Goal: Check status: Check status

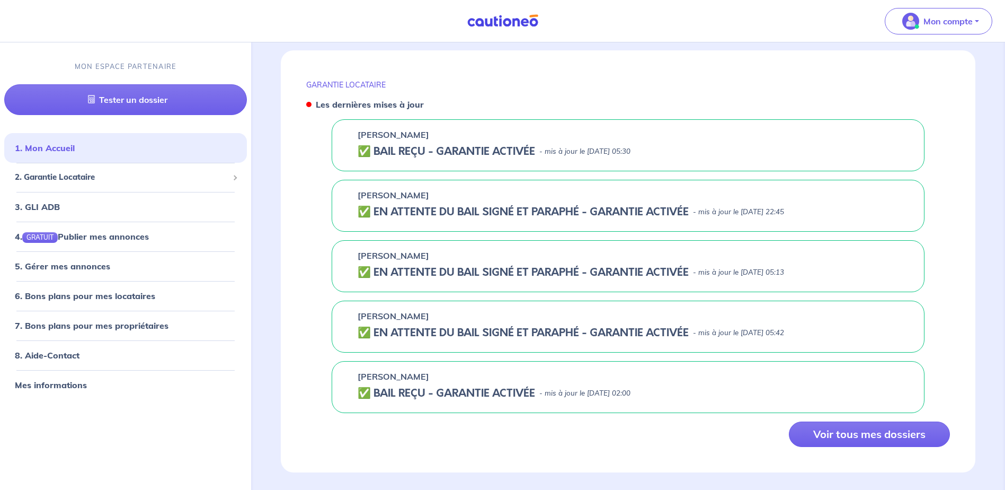
scroll to position [400, 0]
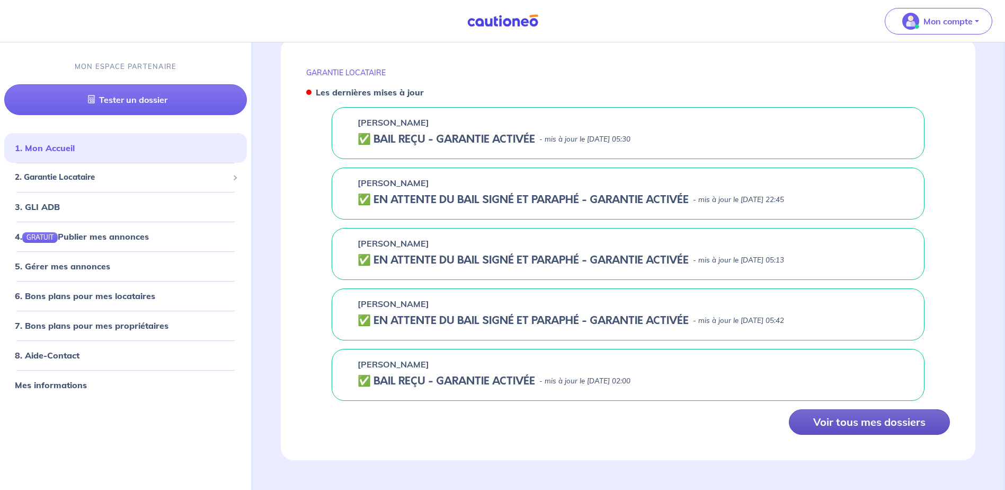
click at [869, 418] on button "Voir tous mes dossiers" at bounding box center [869, 421] width 161 height 25
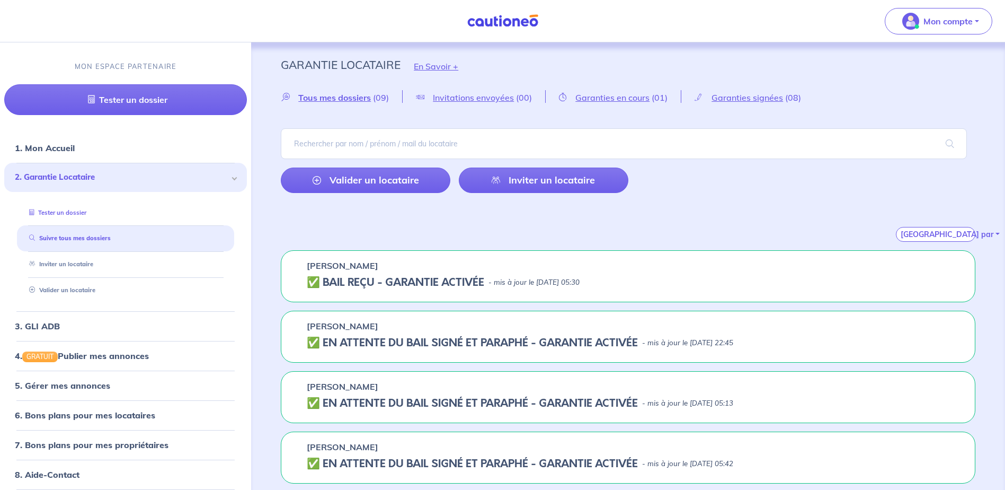
click at [77, 209] on link "Tester un dossier" at bounding box center [55, 212] width 61 height 7
click at [959, 17] on p "Mon compte" at bounding box center [948, 21] width 49 height 13
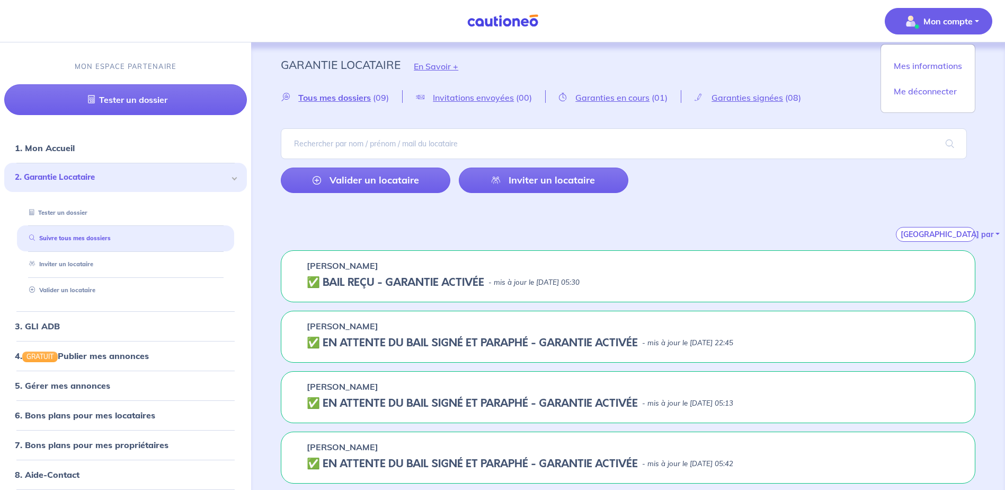
click at [486, 11] on nav "Mon compte Mes informations Me déconnecter MON ESPACE PARTENAIRE Tester un doss…" at bounding box center [502, 21] width 1005 height 42
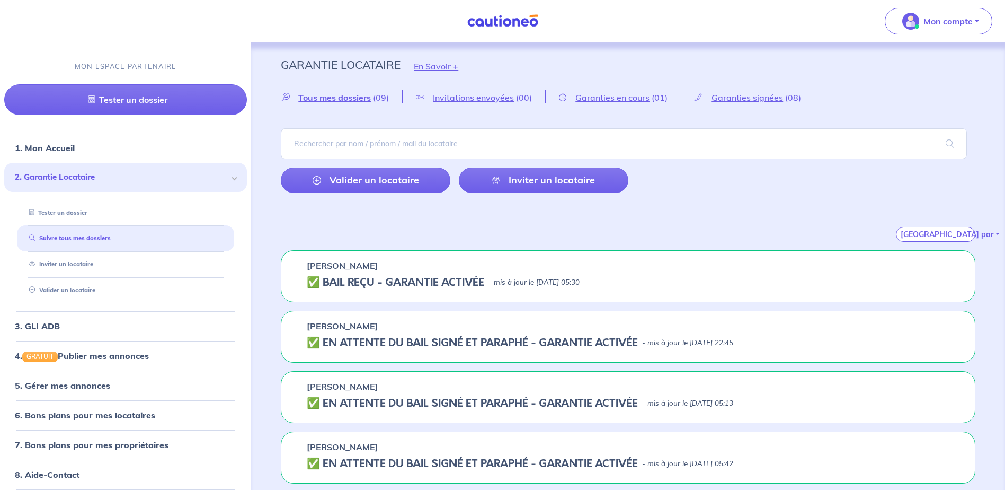
click at [489, 18] on img at bounding box center [502, 20] width 79 height 13
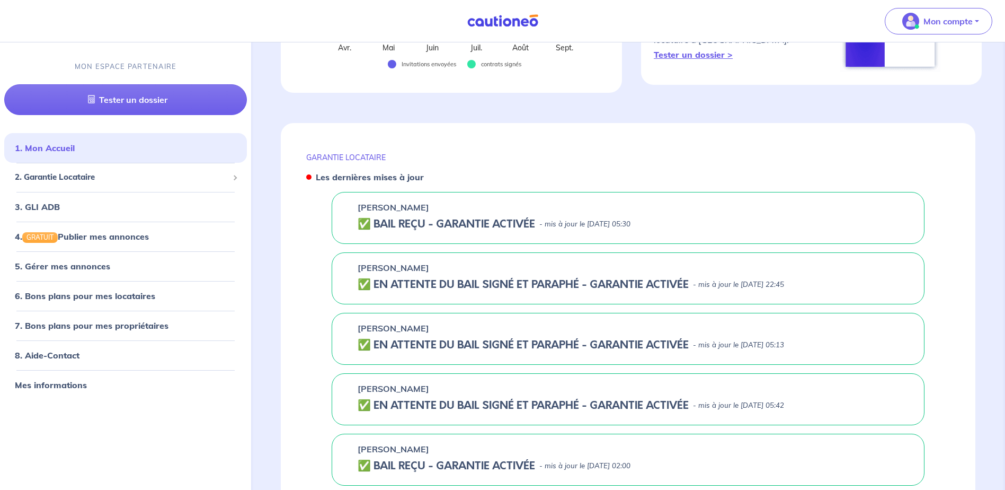
scroll to position [400, 0]
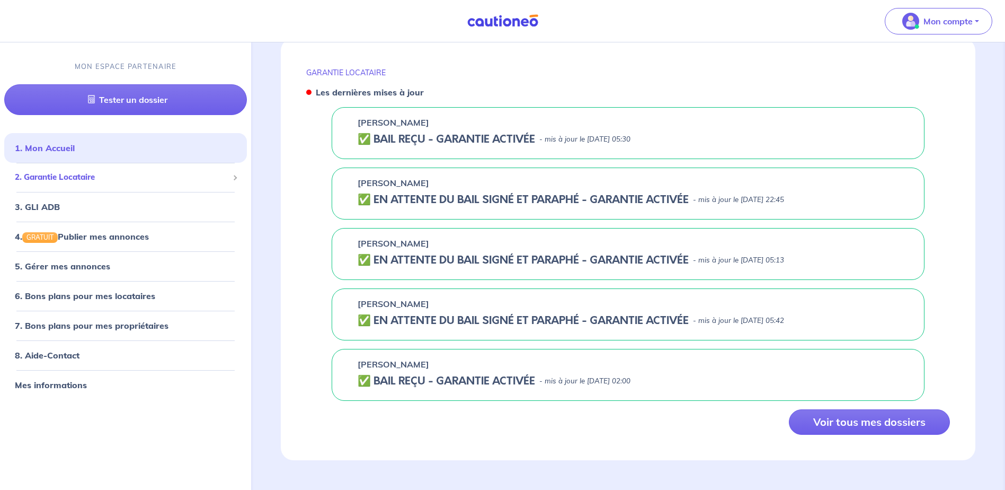
click at [59, 175] on span "2. Garantie Locataire" at bounding box center [122, 178] width 214 height 12
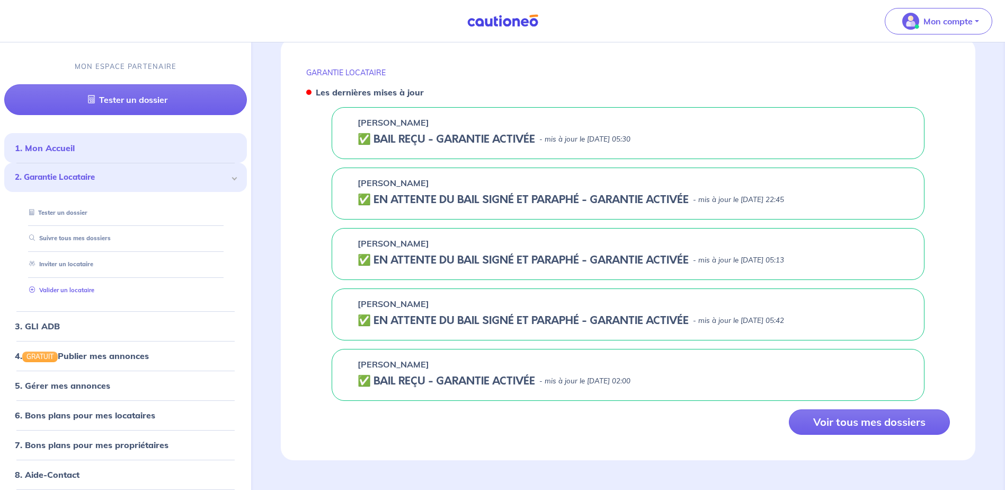
click at [71, 291] on link "Valider un locataire" at bounding box center [59, 289] width 69 height 7
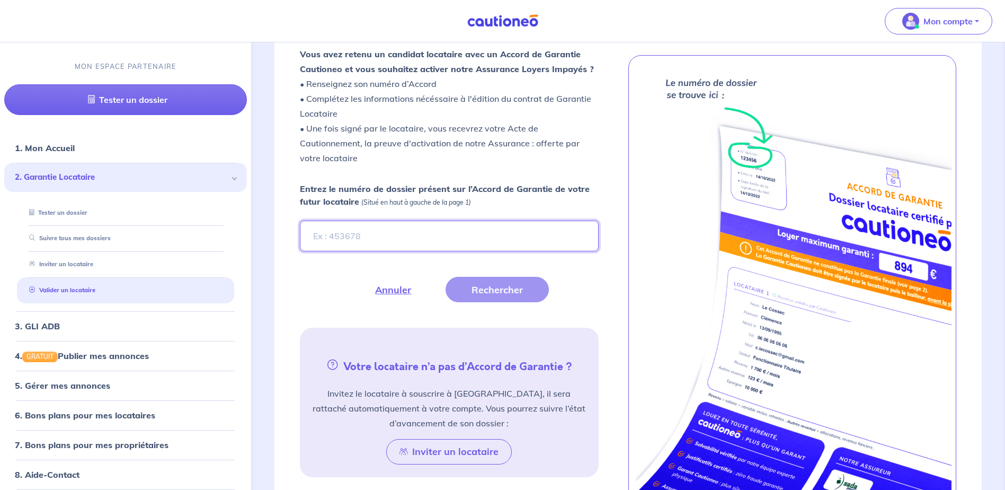
scroll to position [294, 0]
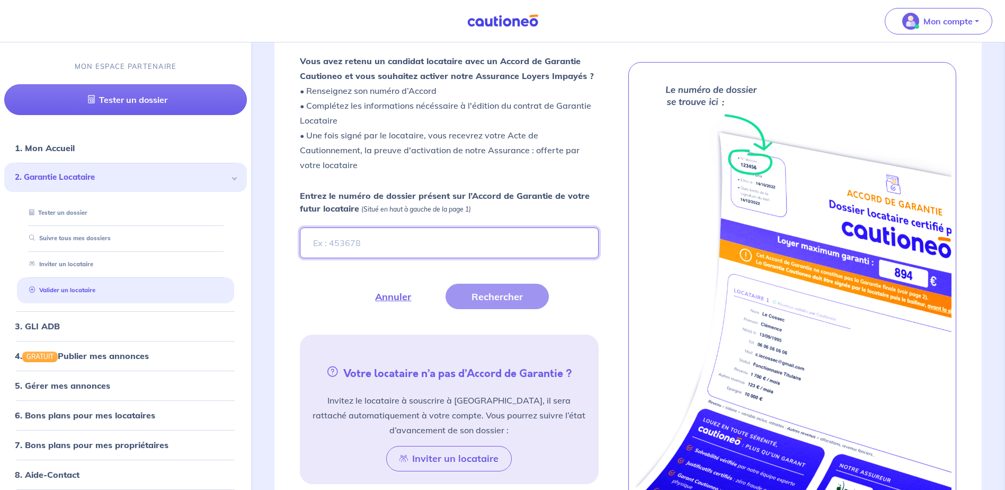
click at [369, 241] on input "Entrez le numéro de dossier présent sur l’Accord de Garantie de votre futur loc…" at bounding box center [449, 242] width 298 height 31
type input "q0MZ3K"
click at [527, 296] on button "Rechercher" at bounding box center [497, 295] width 103 height 25
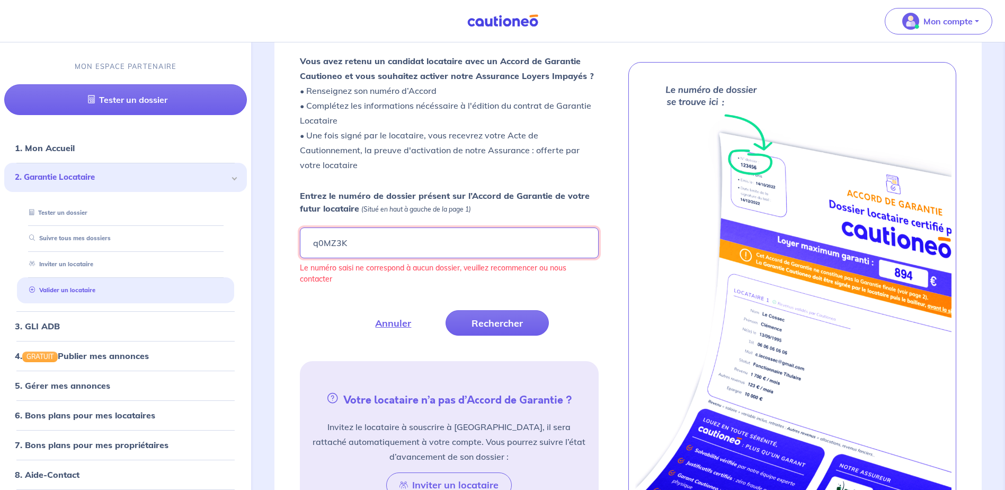
click at [389, 237] on input "q0MZ3K" at bounding box center [449, 242] width 298 height 31
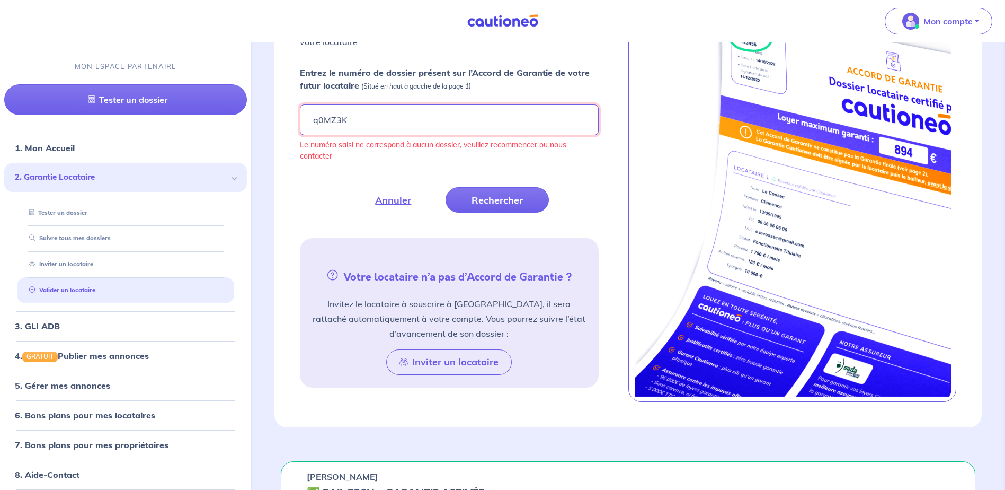
scroll to position [258, 0]
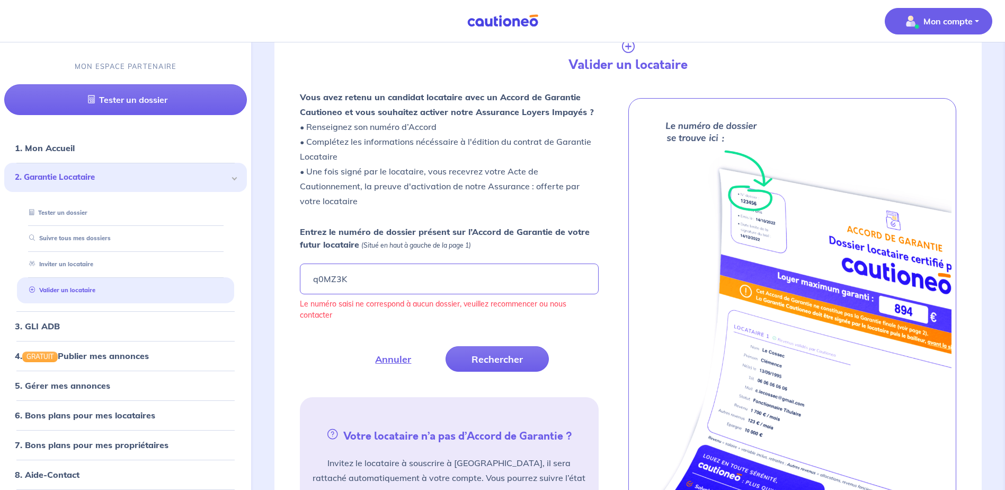
click at [946, 24] on p "Mon compte" at bounding box center [948, 21] width 49 height 13
click at [531, 23] on img at bounding box center [502, 20] width 79 height 13
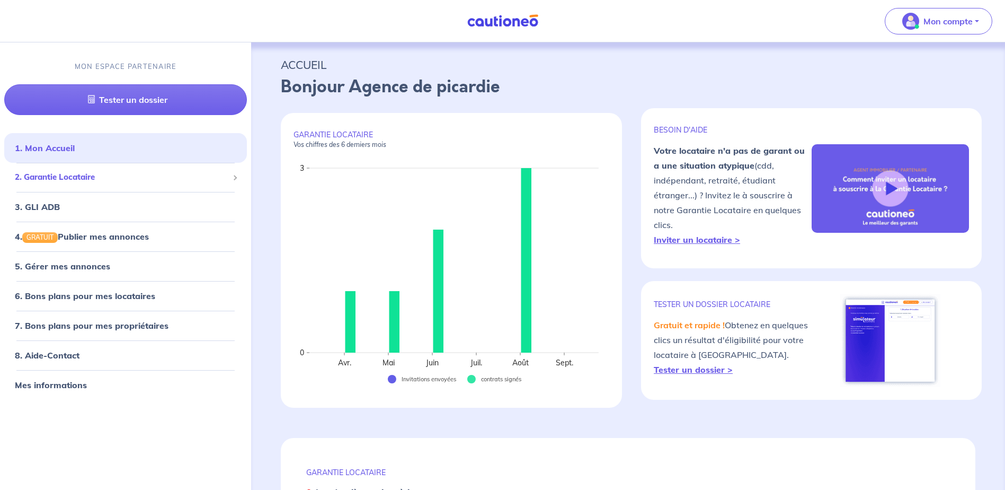
click at [58, 178] on span "2. Garantie Locataire" at bounding box center [122, 178] width 214 height 12
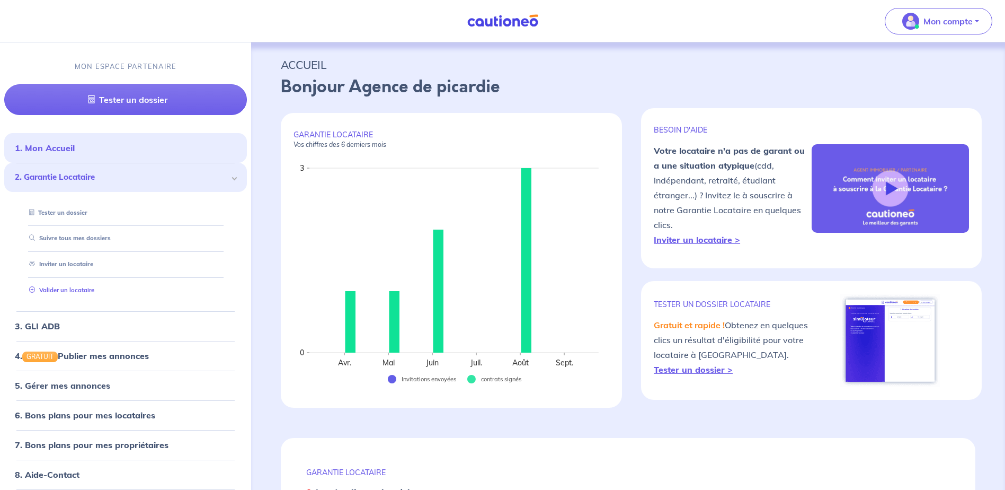
click at [59, 294] on link "Valider un locataire" at bounding box center [59, 289] width 69 height 7
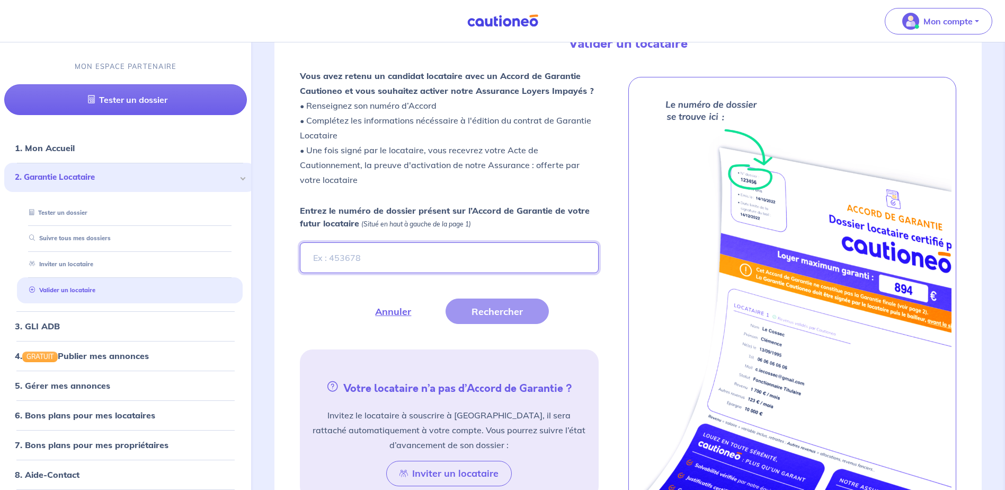
scroll to position [291, 0]
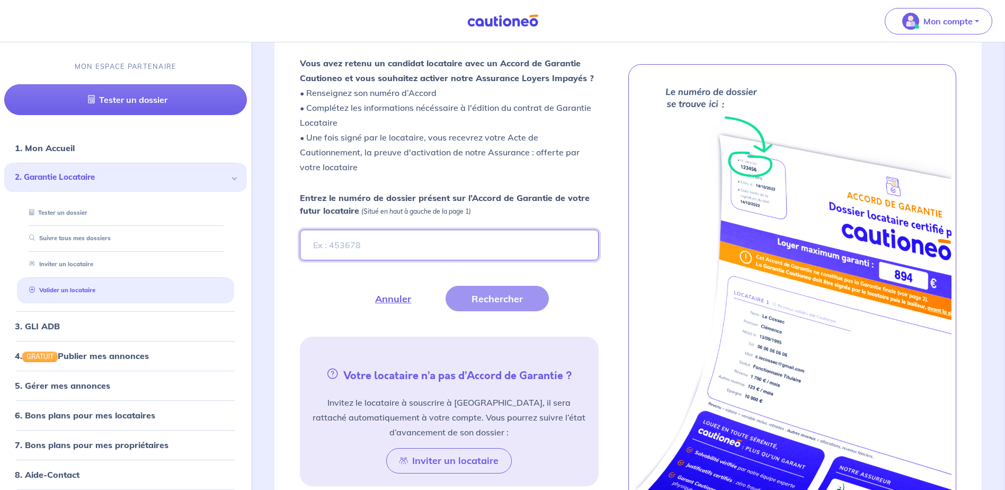
click at [364, 244] on input "Entrez le numéro de dossier présent sur l’Accord de Garantie de votre futur loc…" at bounding box center [449, 244] width 298 height 31
type input "q0MZ3K"
click at [500, 294] on button "Rechercher" at bounding box center [497, 298] width 103 height 25
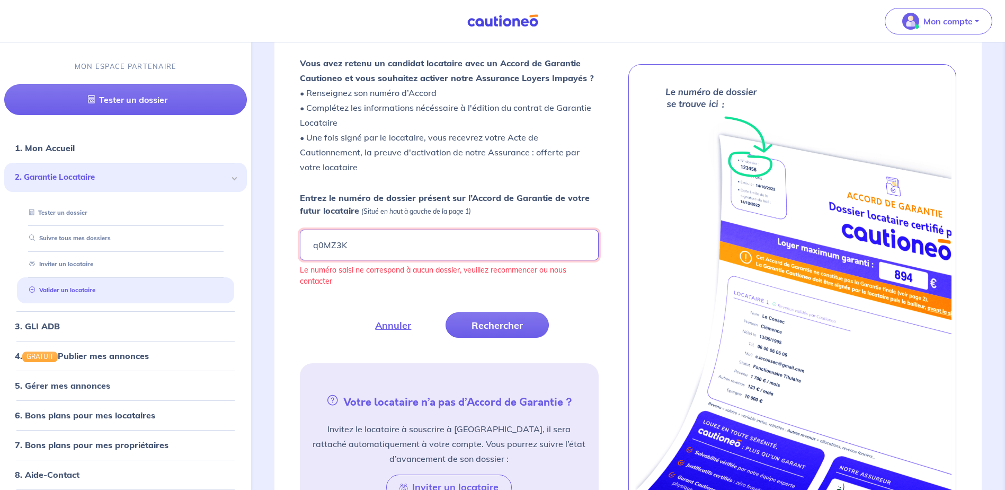
click at [403, 255] on input "q0MZ3K" at bounding box center [449, 244] width 298 height 31
